Goal: Transaction & Acquisition: Download file/media

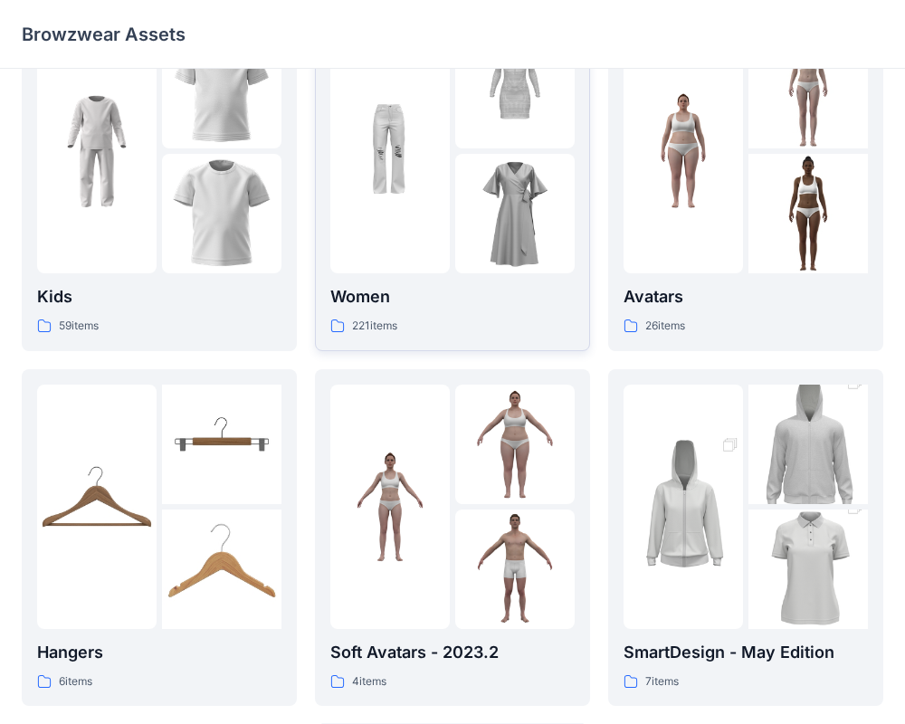
scroll to position [71, 0]
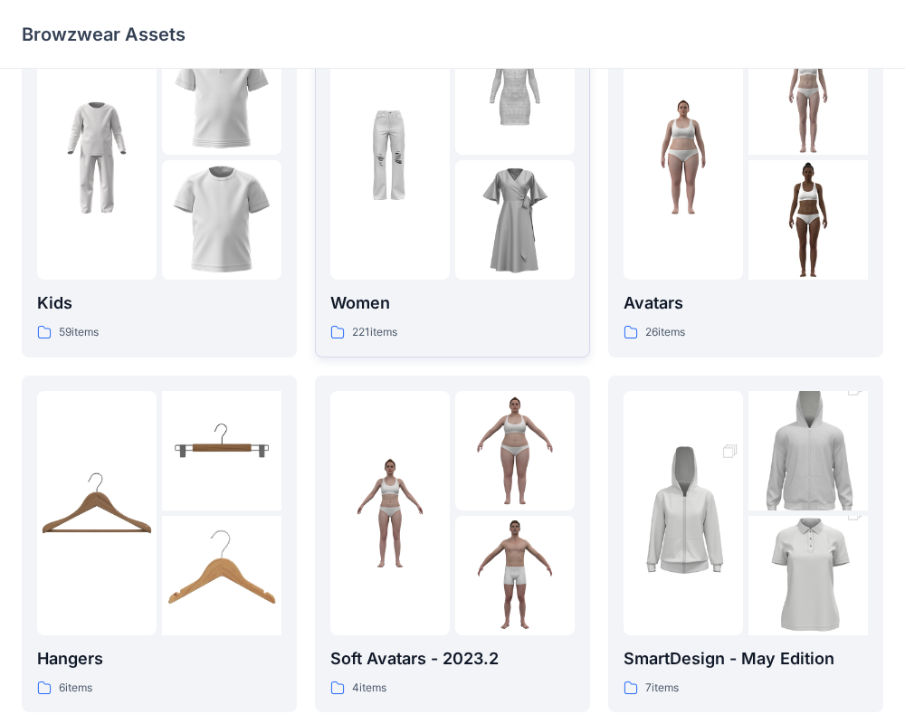
click at [377, 287] on div "Women 221 items" at bounding box center [452, 188] width 244 height 307
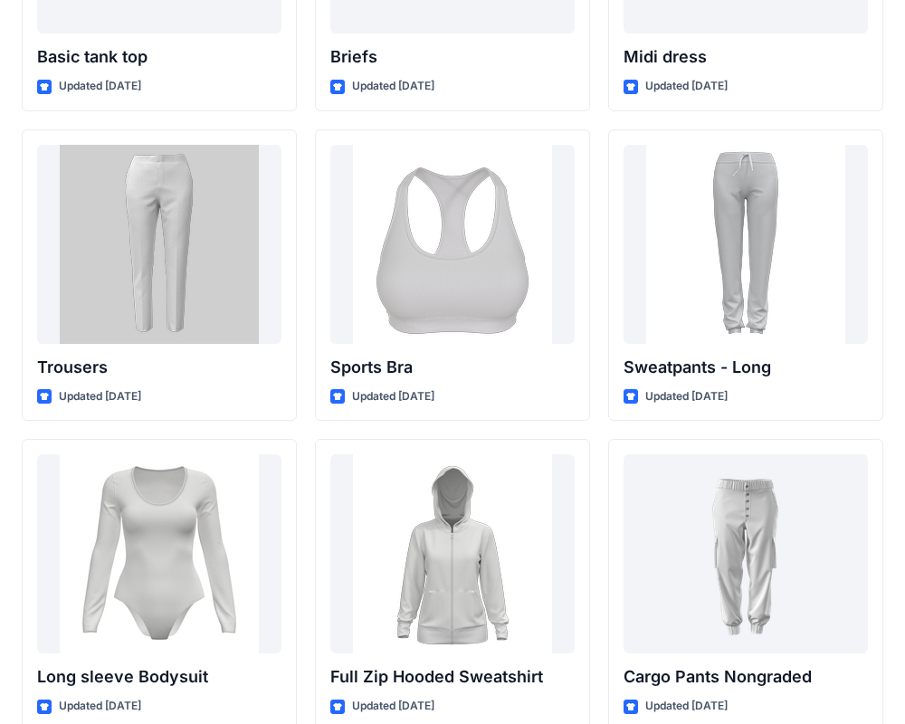
scroll to position [15141, 0]
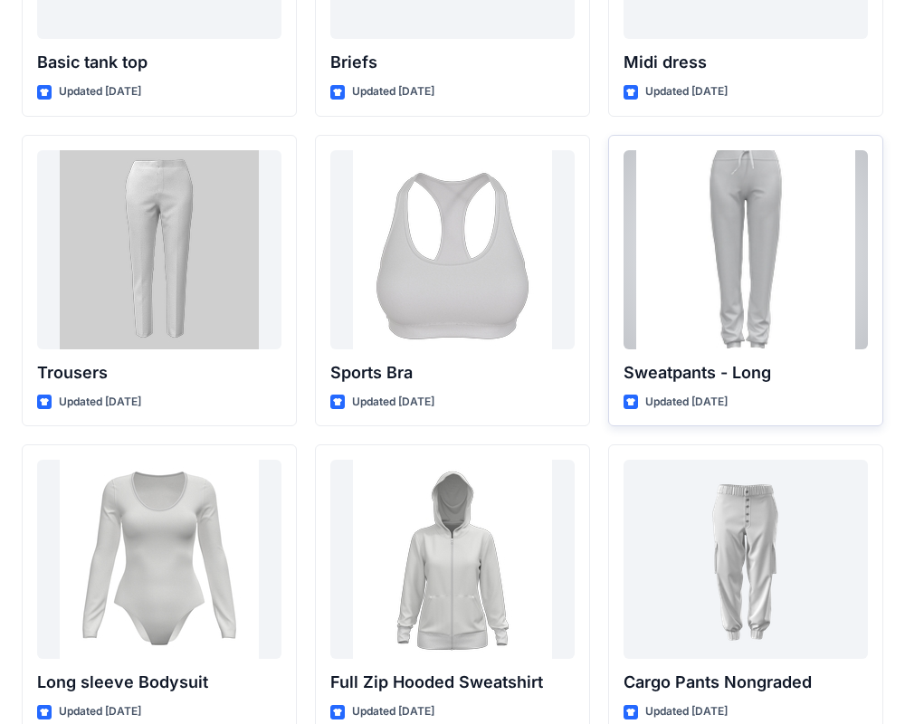
click at [744, 366] on p "Sweatpants - Long" at bounding box center [745, 372] width 244 height 25
click at [745, 231] on div at bounding box center [745, 249] width 244 height 199
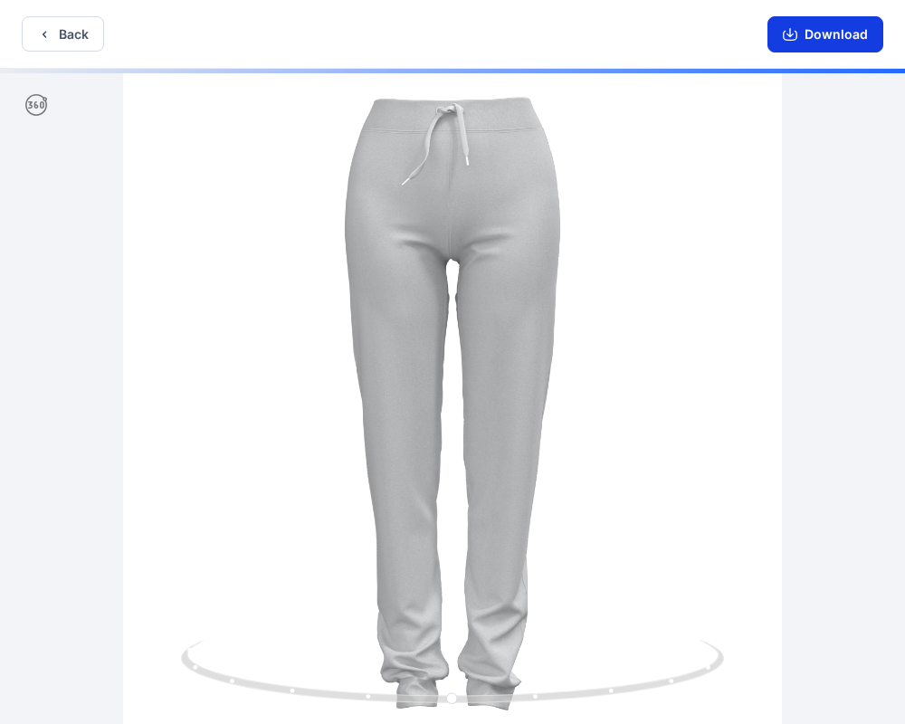
click at [829, 36] on button "Download" at bounding box center [825, 34] width 116 height 36
click at [769, 36] on button "Download" at bounding box center [825, 34] width 116 height 36
click at [803, 36] on button "Download" at bounding box center [825, 34] width 116 height 36
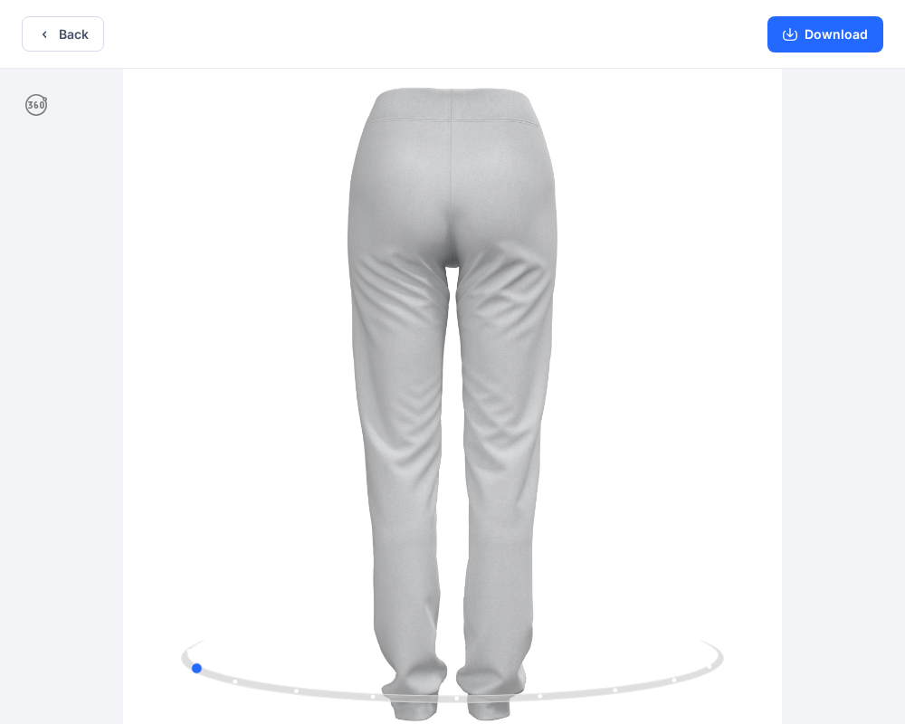
drag, startPoint x: 453, startPoint y: 174, endPoint x: 189, endPoint y: 357, distance: 321.7
click at [188, 357] on div at bounding box center [452, 398] width 905 height 659
click at [806, 39] on button "Download" at bounding box center [825, 34] width 116 height 36
click at [784, 30] on icon "button" at bounding box center [790, 34] width 14 height 14
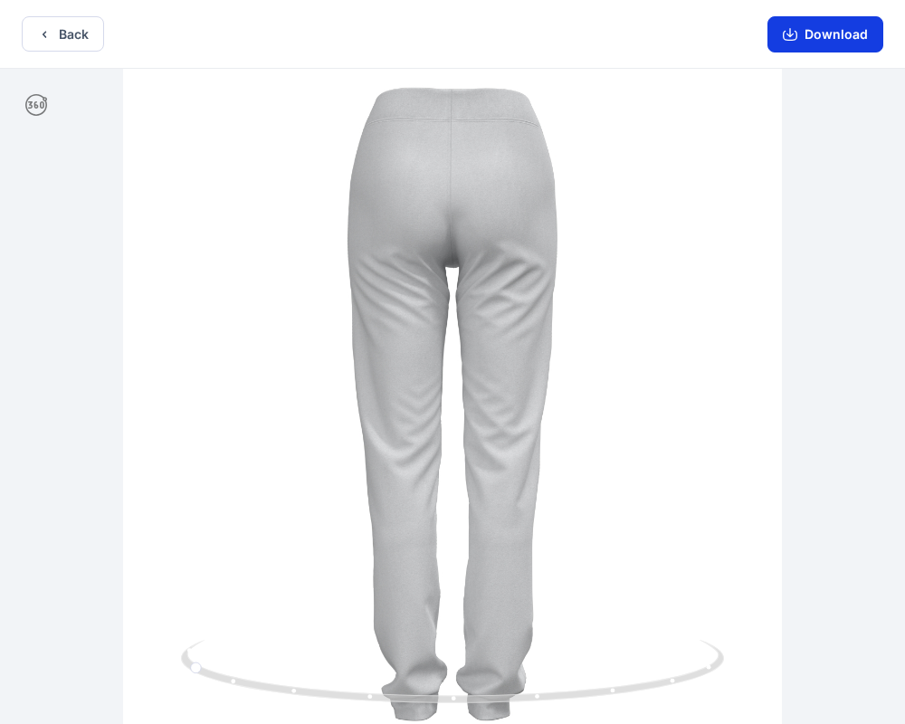
click at [784, 30] on icon "button" at bounding box center [790, 34] width 14 height 14
click at [790, 14] on div "Download" at bounding box center [824, 34] width 159 height 68
click at [790, 37] on icon "button" at bounding box center [790, 34] width 14 height 14
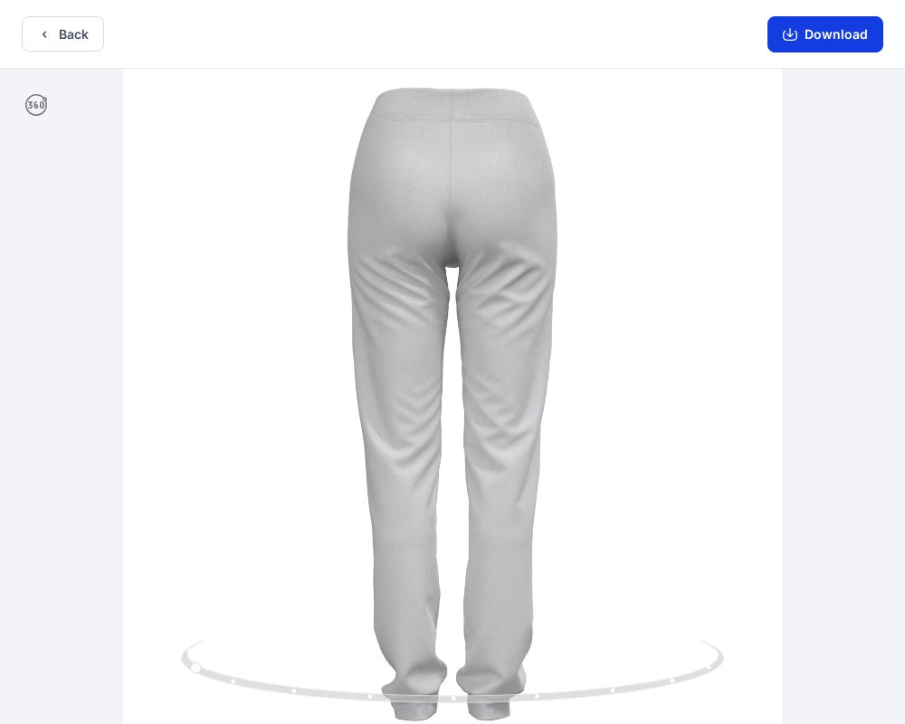
click at [835, 31] on button "Download" at bounding box center [825, 34] width 116 height 36
click at [469, 413] on div at bounding box center [452, 398] width 905 height 659
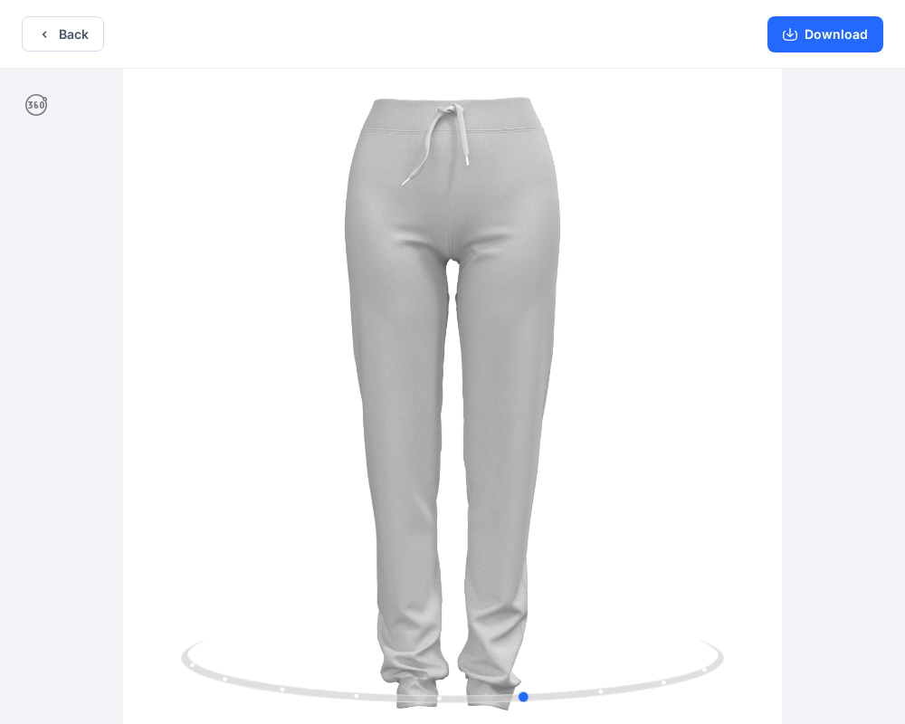
drag, startPoint x: 538, startPoint y: 229, endPoint x: 133, endPoint y: 408, distance: 443.1
click at [133, 408] on div at bounding box center [452, 398] width 905 height 659
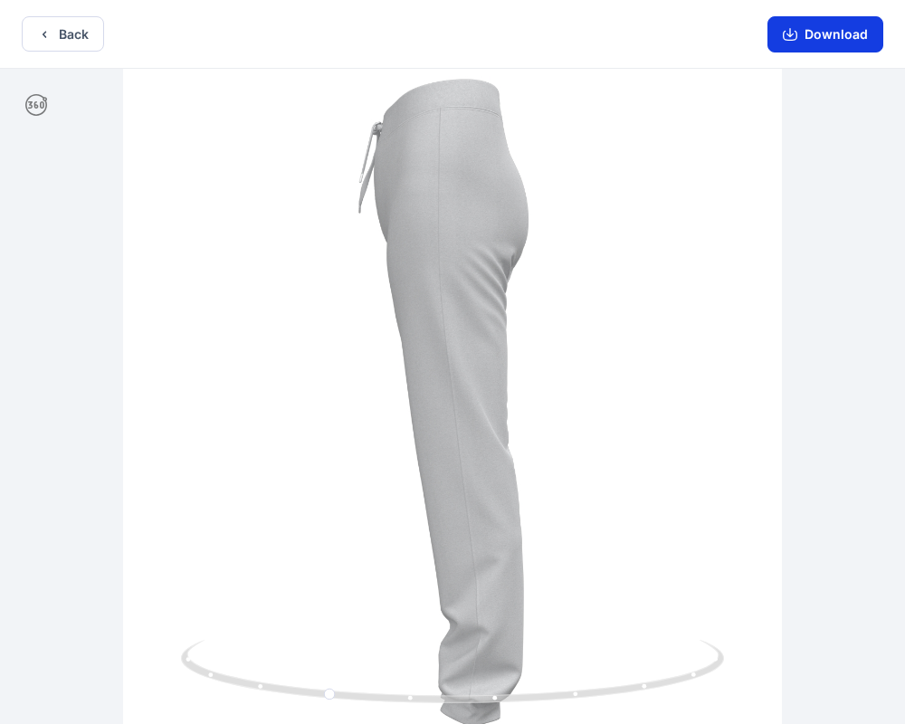
click at [783, 21] on button "Download" at bounding box center [825, 34] width 116 height 36
click at [811, 32] on button "Download" at bounding box center [825, 34] width 116 height 36
click at [800, 25] on button "Download" at bounding box center [825, 34] width 116 height 36
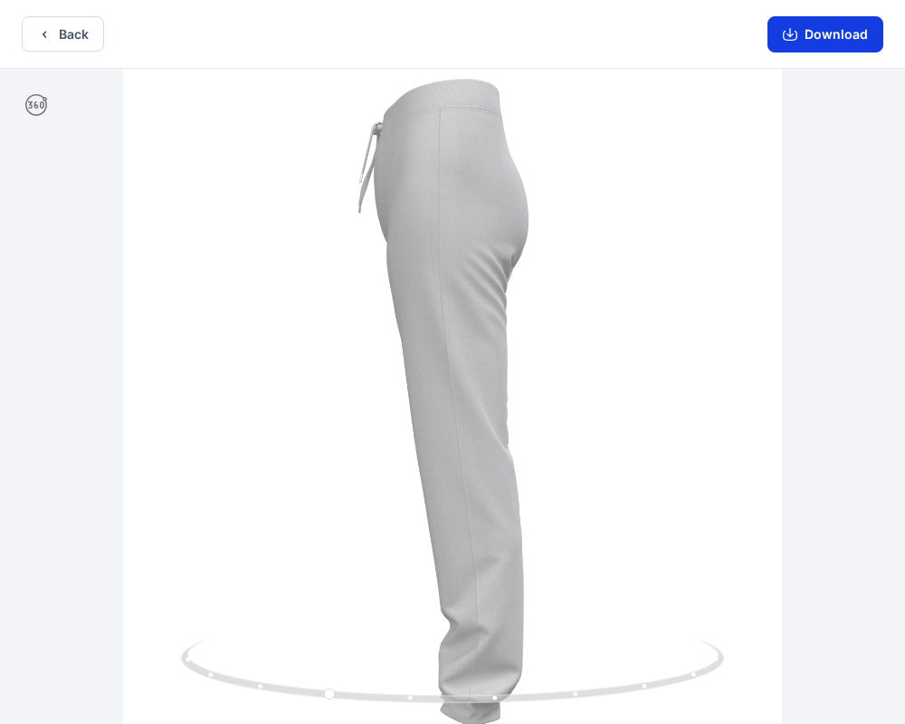
click at [790, 33] on icon "button" at bounding box center [790, 34] width 14 height 14
click at [810, 40] on button "Download" at bounding box center [825, 34] width 116 height 36
click at [863, 33] on button "Download" at bounding box center [825, 34] width 116 height 36
click at [788, 33] on icon "button" at bounding box center [789, 32] width 7 height 9
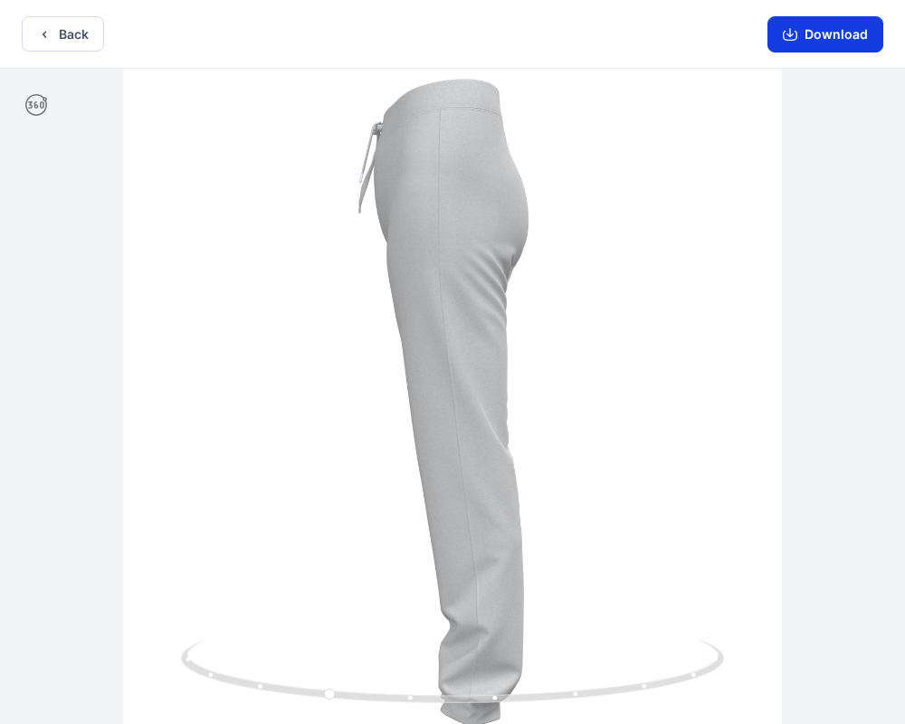
click at [788, 33] on icon "button" at bounding box center [789, 32] width 7 height 9
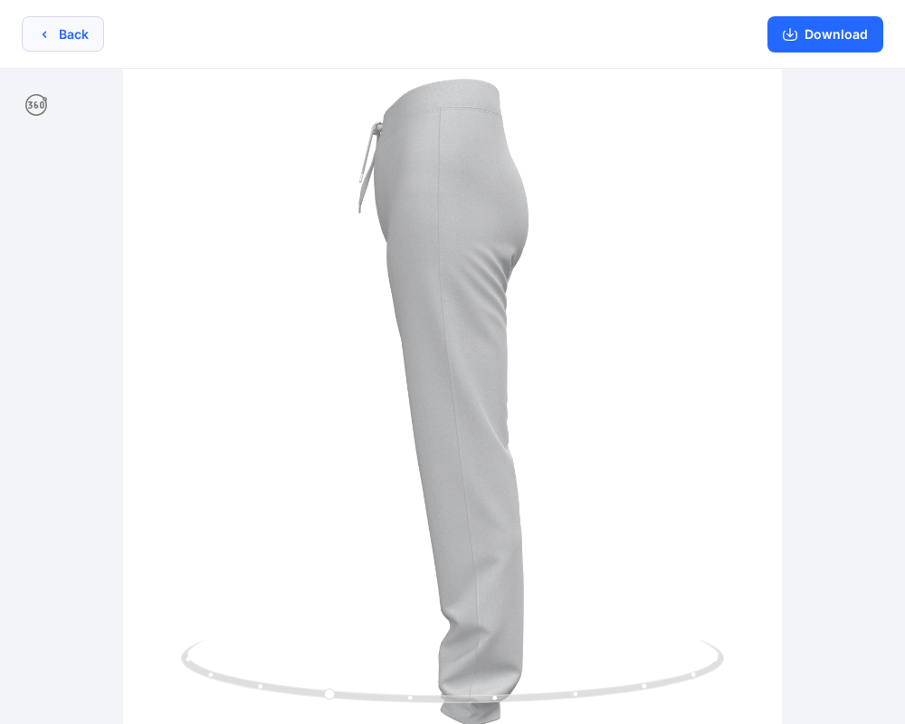
click at [66, 34] on button "Back" at bounding box center [63, 33] width 82 height 35
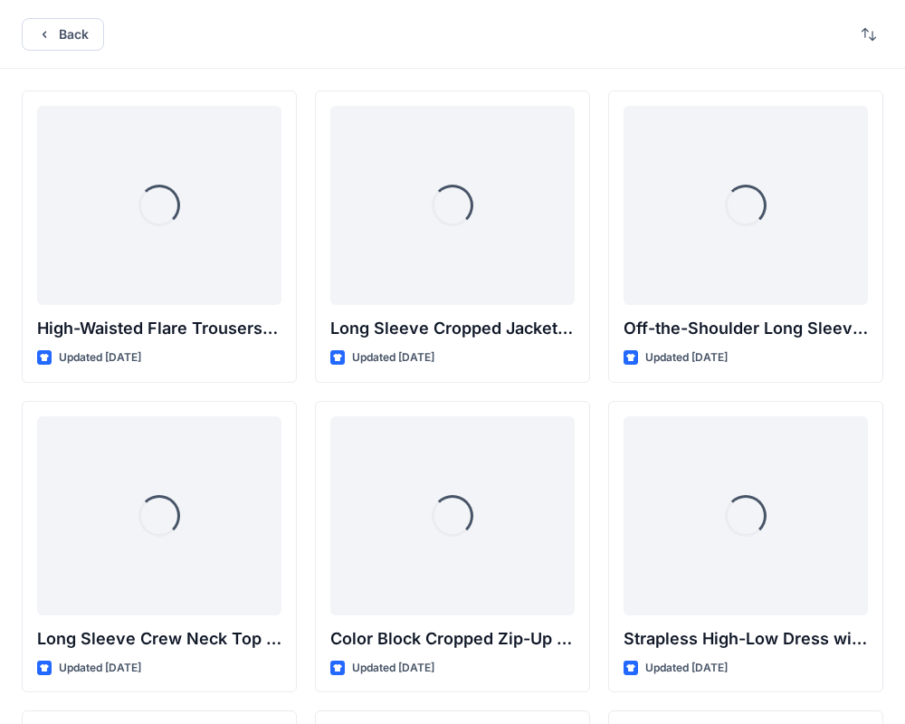
scroll to position [15141, 0]
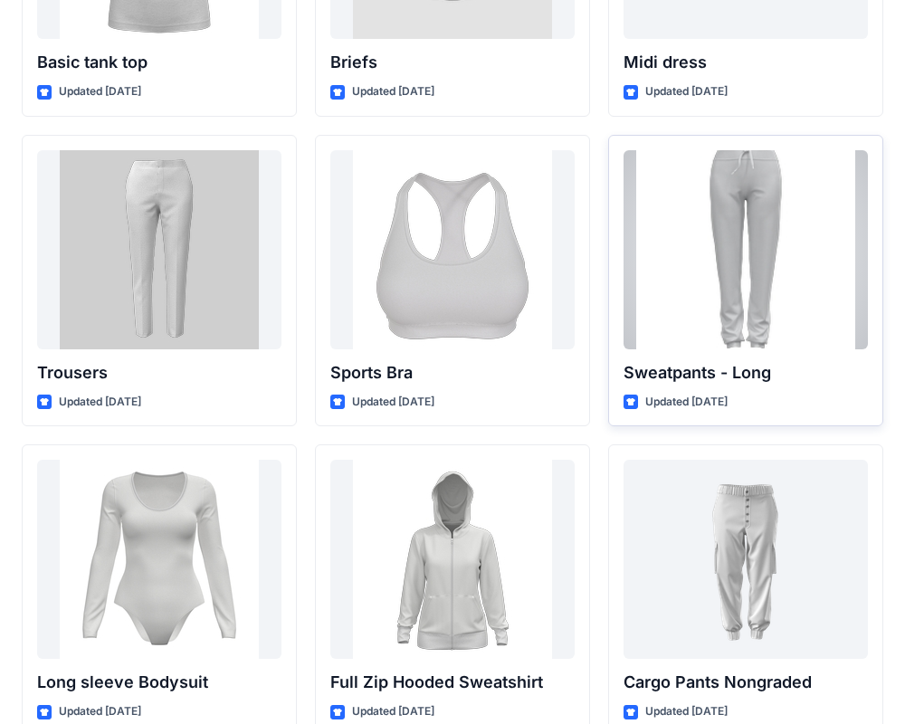
click at [683, 375] on p "Sweatpants - Long" at bounding box center [745, 372] width 244 height 25
click at [655, 370] on p "Sweatpants - Long" at bounding box center [745, 372] width 244 height 25
click at [735, 224] on div at bounding box center [745, 249] width 244 height 199
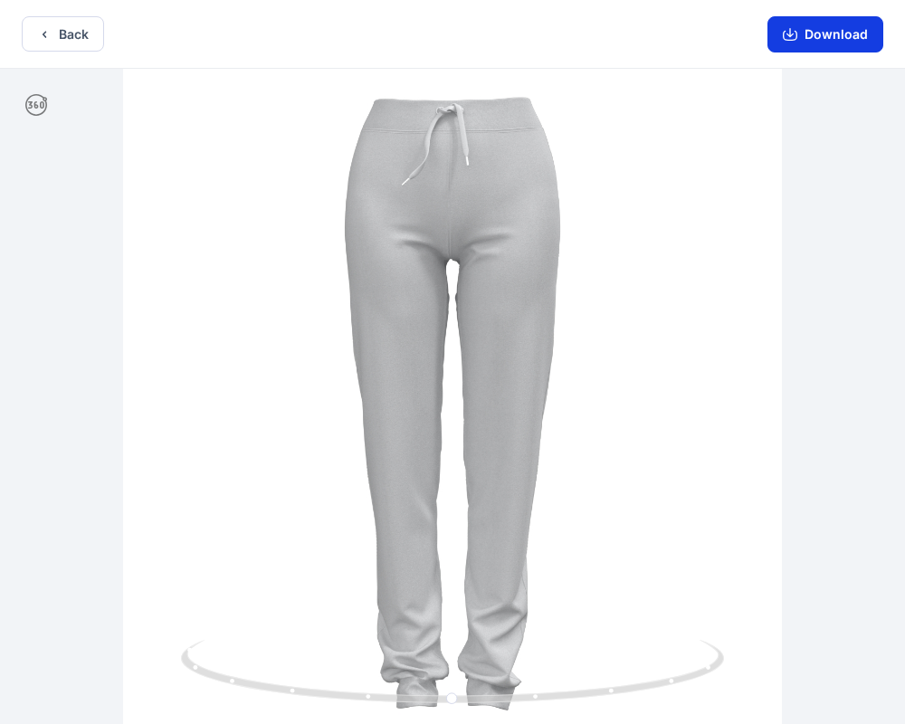
click at [821, 51] on button "Download" at bounding box center [825, 34] width 116 height 36
click at [783, 14] on div "Download" at bounding box center [824, 34] width 159 height 68
click at [811, 21] on button "Download" at bounding box center [825, 34] width 116 height 36
click at [782, 28] on button "Download" at bounding box center [825, 34] width 116 height 36
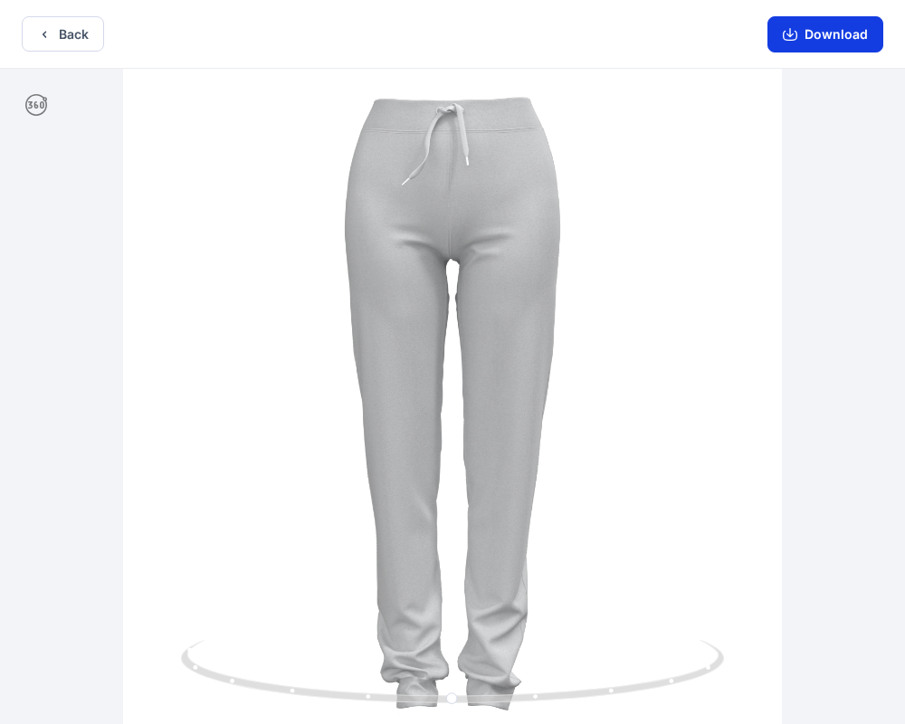
click at [782, 28] on button "Download" at bounding box center [825, 34] width 116 height 36
click at [836, 32] on button "Download" at bounding box center [825, 34] width 116 height 36
click at [849, 28] on button "Download" at bounding box center [825, 34] width 116 height 36
click at [787, 47] on button "Download" at bounding box center [825, 34] width 116 height 36
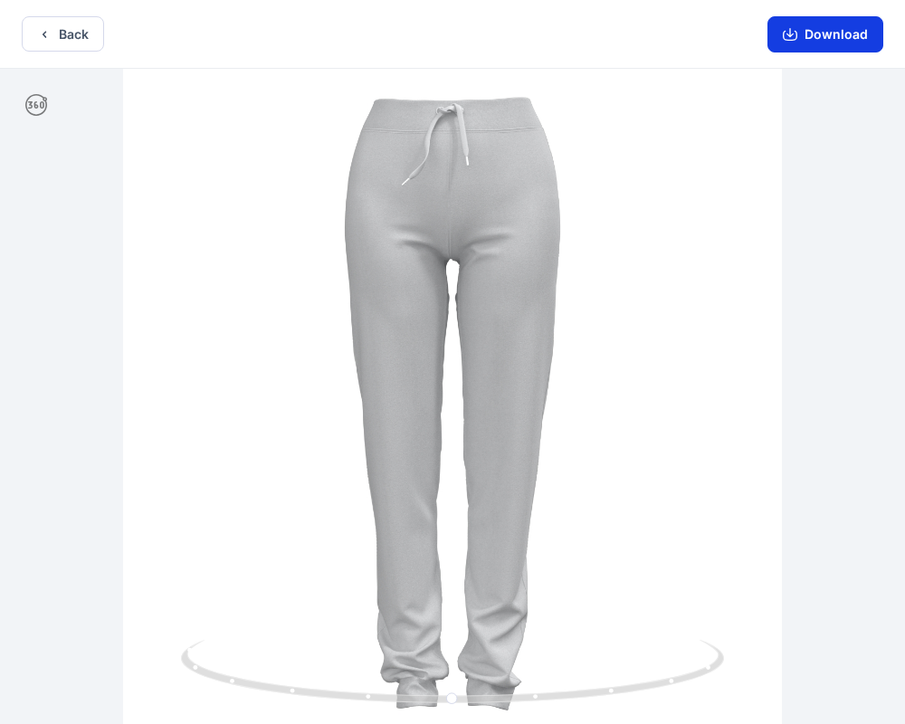
click at [788, 28] on icon "button" at bounding box center [790, 34] width 14 height 14
click at [788, 27] on icon "button" at bounding box center [790, 34] width 14 height 14
click at [831, 44] on button "Download" at bounding box center [825, 34] width 116 height 36
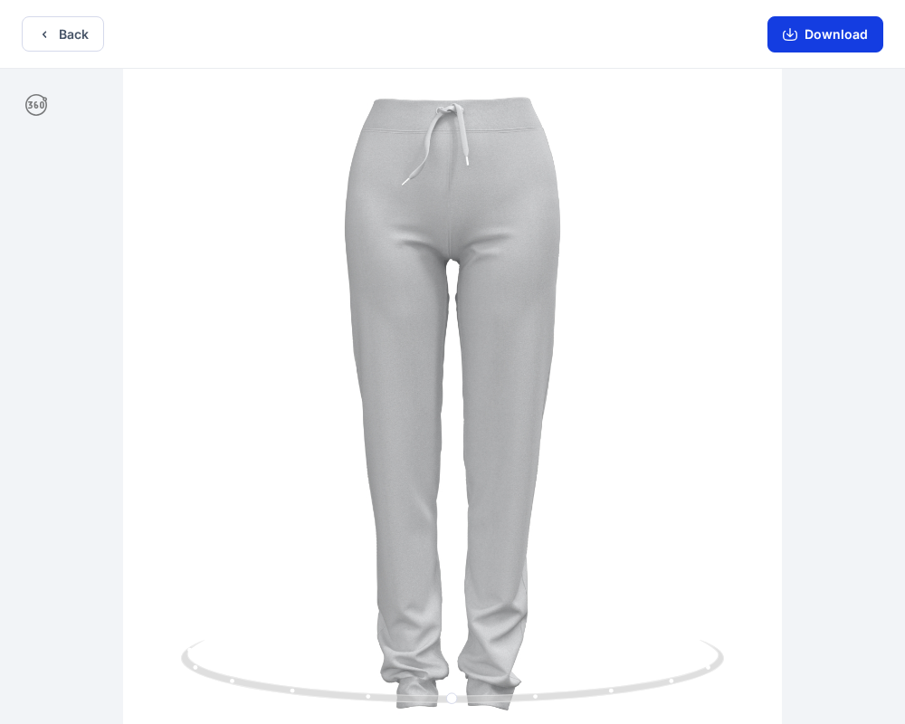
click at [790, 35] on icon "button" at bounding box center [789, 32] width 7 height 9
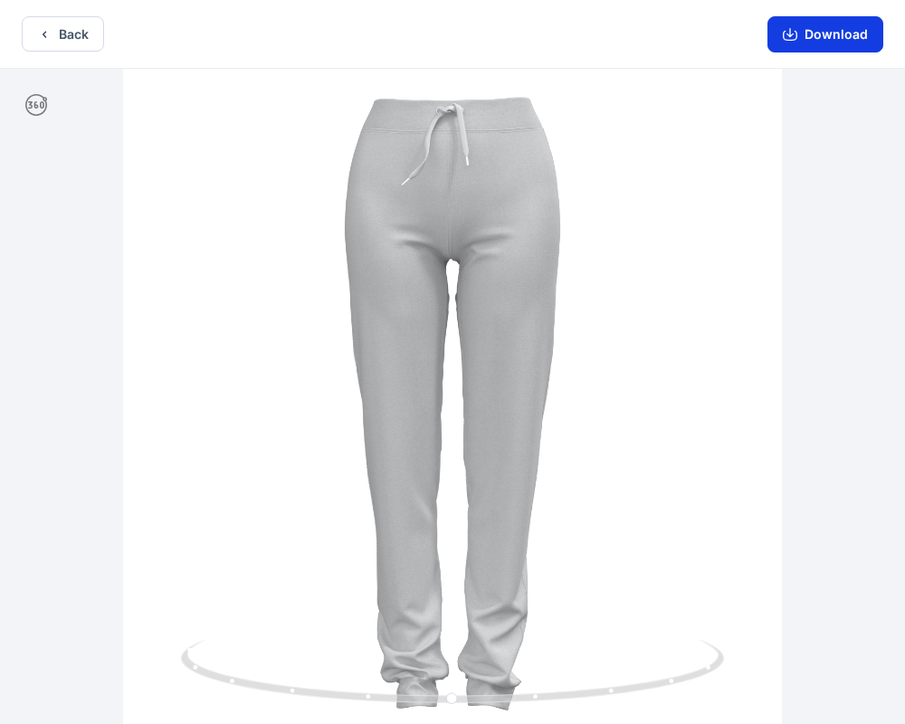
click at [790, 35] on icon "button" at bounding box center [789, 32] width 7 height 9
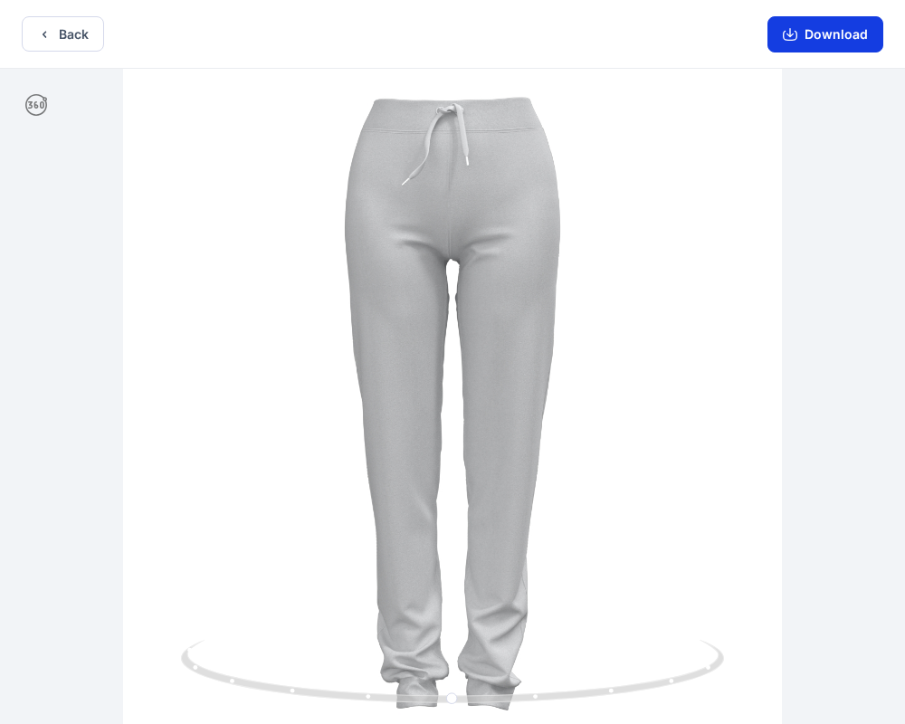
click at [790, 35] on icon "button" at bounding box center [789, 32] width 7 height 9
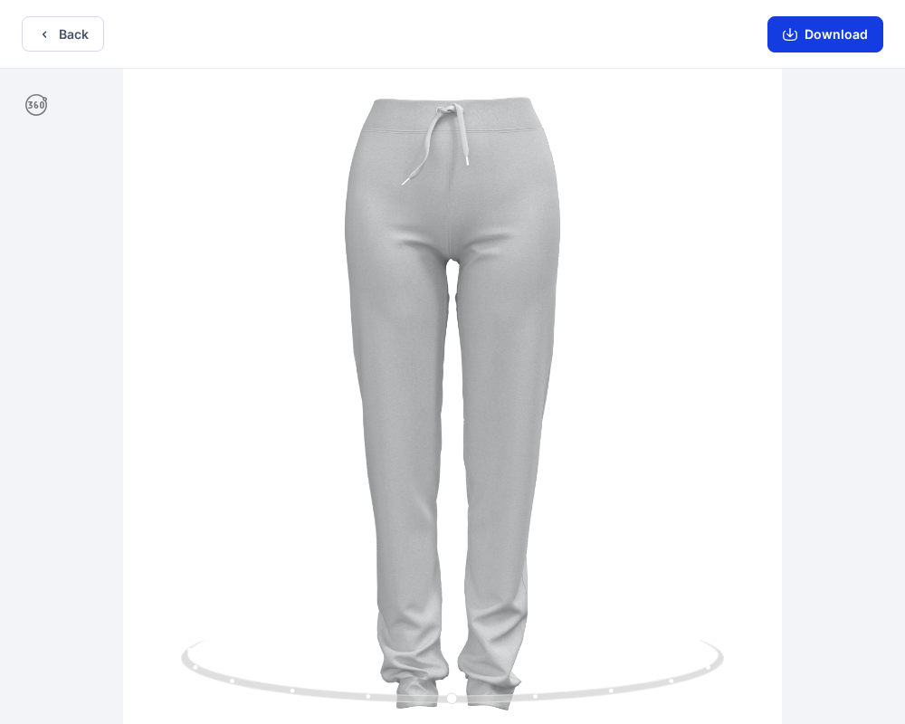
click at [790, 35] on icon "button" at bounding box center [789, 32] width 7 height 9
click at [789, 45] on button "Download" at bounding box center [825, 34] width 116 height 36
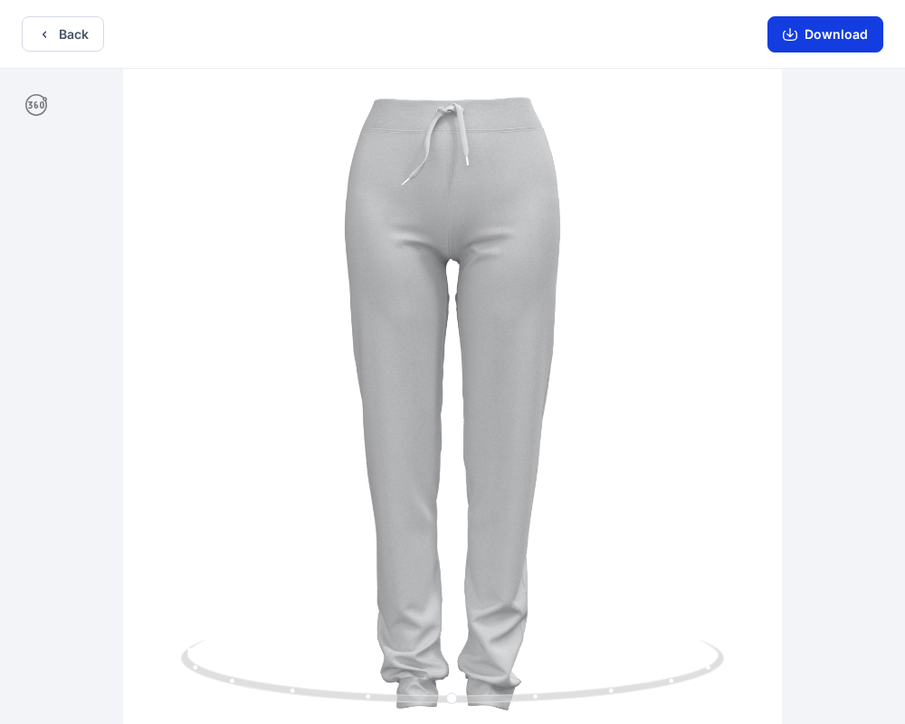
click at [789, 45] on button "Download" at bounding box center [825, 34] width 116 height 36
click at [825, 26] on button "Download" at bounding box center [825, 34] width 116 height 36
